Goal: Communication & Community: Answer question/provide support

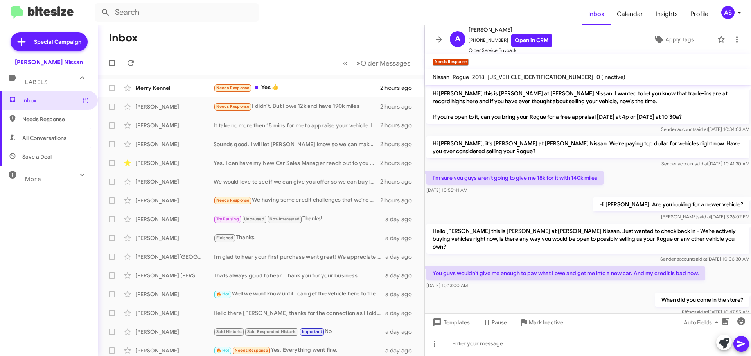
scroll to position [39, 0]
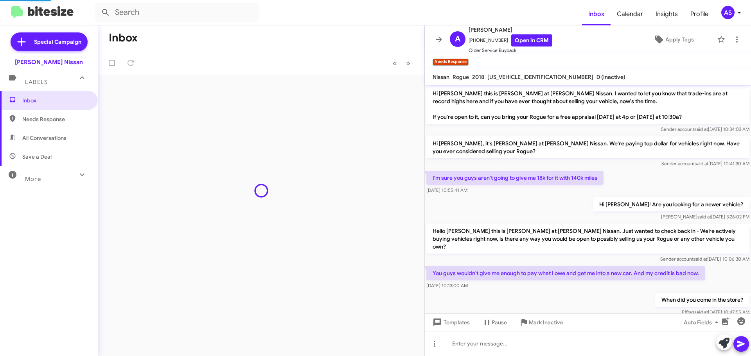
scroll to position [23, 0]
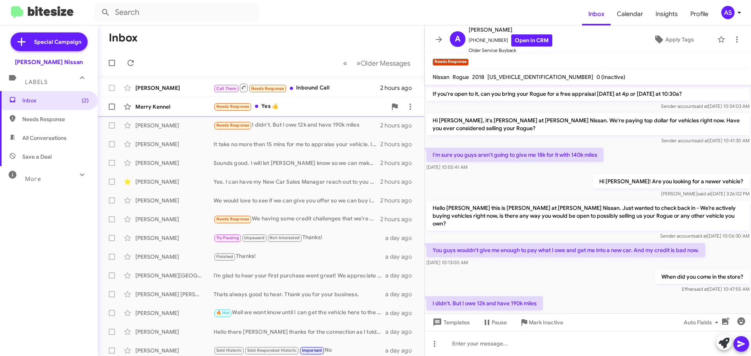
click at [290, 107] on div "Needs Response Yes 👍" at bounding box center [300, 106] width 173 height 9
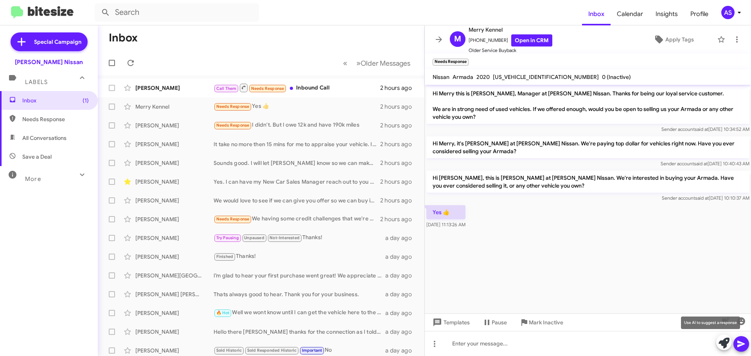
click at [724, 338] on icon at bounding box center [724, 343] width 11 height 11
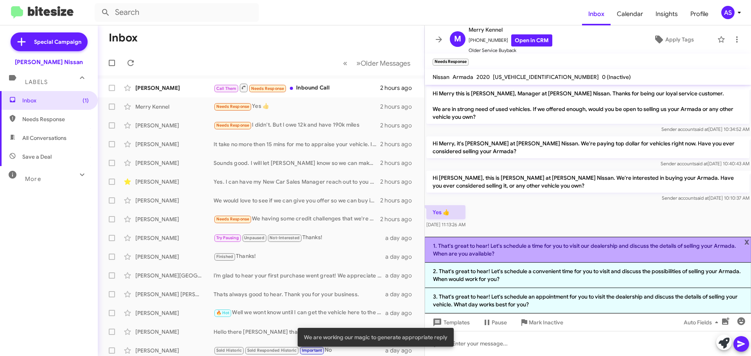
click at [509, 254] on li "1. That's great to hear! Let's schedule a time for you to visit our dealership …" at bounding box center [588, 250] width 326 height 26
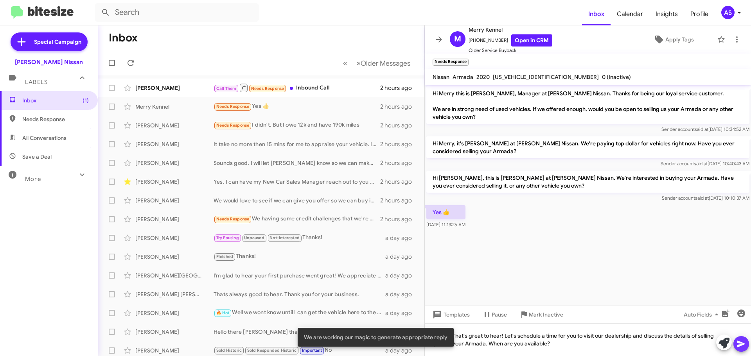
click at [739, 344] on icon at bounding box center [741, 344] width 9 height 9
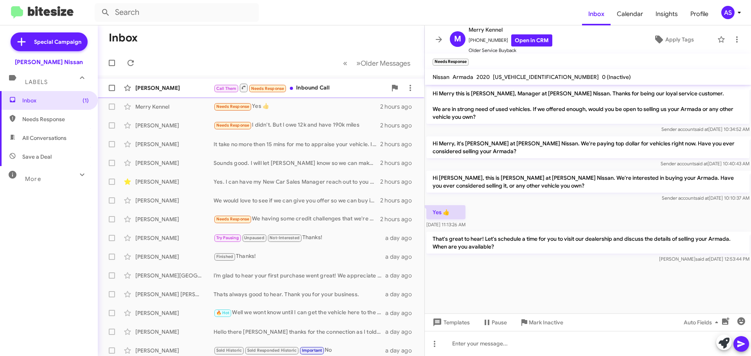
click at [314, 92] on div "Call Them Needs Response Inbound Call" at bounding box center [300, 88] width 173 height 10
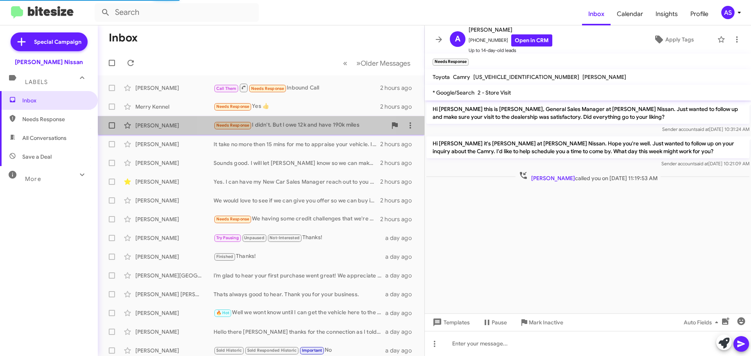
drag, startPoint x: 304, startPoint y: 120, endPoint x: 306, endPoint y: 128, distance: 7.8
click at [304, 121] on div "[PERSON_NAME] Needs Response I didn't. But I owe 12k and have 190k miles 2 hour…" at bounding box center [261, 126] width 314 height 16
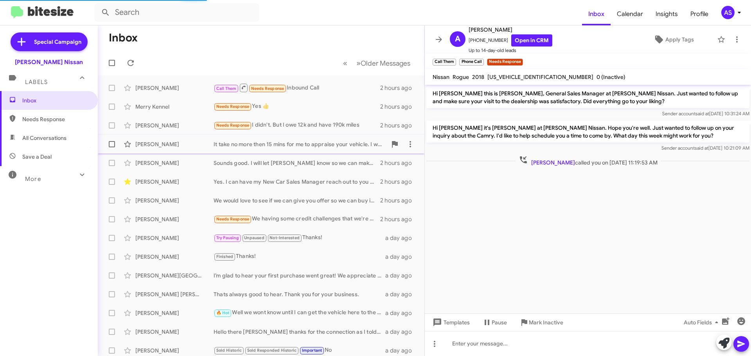
scroll to position [39, 0]
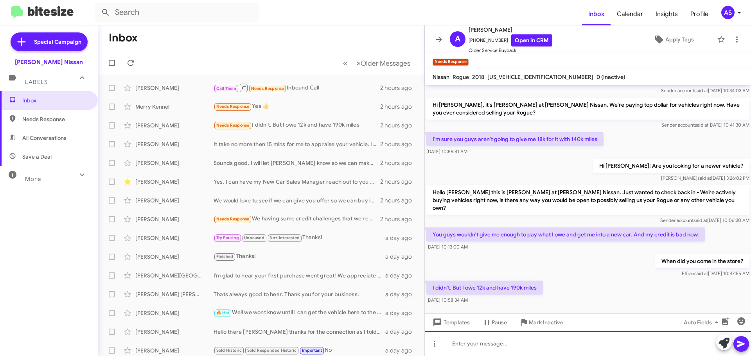
click at [563, 346] on div at bounding box center [588, 343] width 326 height 25
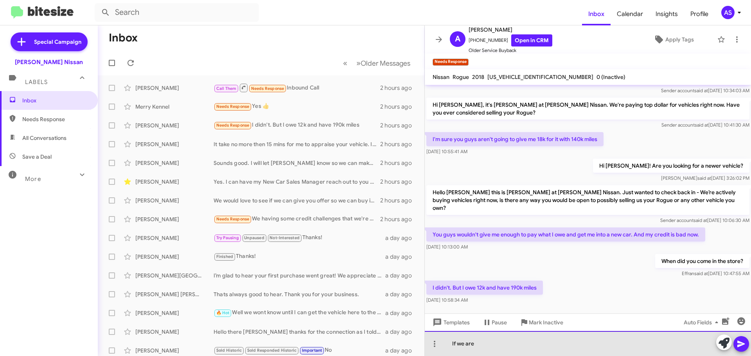
drag, startPoint x: 517, startPoint y: 347, endPoint x: 517, endPoint y: 341, distance: 5.5
click at [517, 348] on div "If we are" at bounding box center [588, 343] width 326 height 25
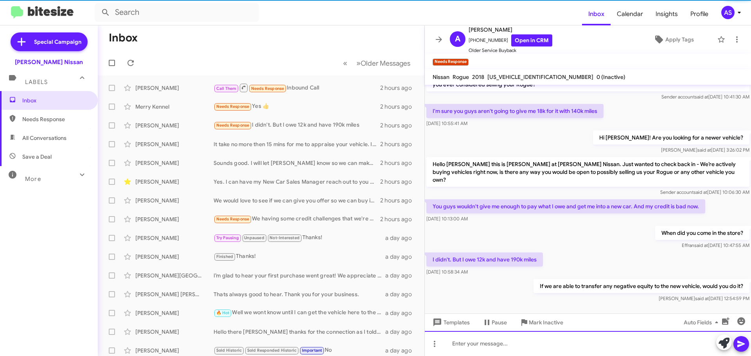
scroll to position [67, 0]
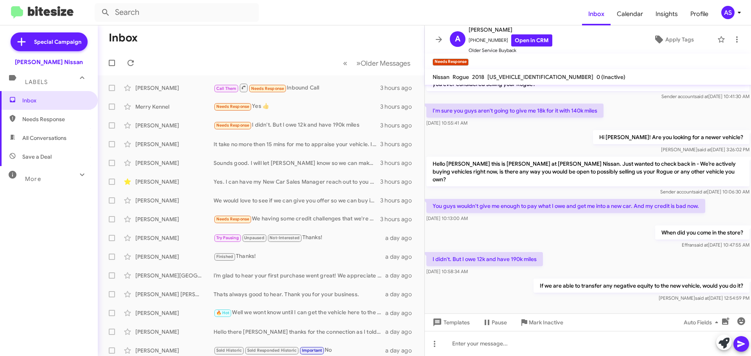
drag, startPoint x: 49, startPoint y: 234, endPoint x: 52, endPoint y: 223, distance: 11.3
click at [49, 234] on div "Inbox Needs Response All Conversations Save a Deal More Important 🔥 Hot Appoint…" at bounding box center [49, 198] width 98 height 214
